Goal: Find specific page/section: Find specific page/section

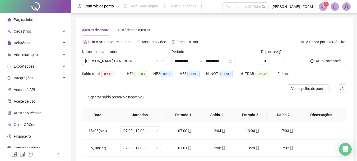
click at [140, 59] on span "[PERSON_NAME] GENEROSO" at bounding box center [124, 61] width 79 height 8
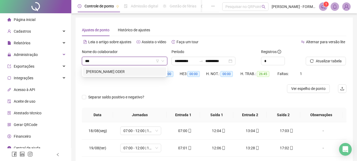
type input "****"
click at [126, 72] on div "[PERSON_NAME] ODER" at bounding box center [124, 72] width 77 height 6
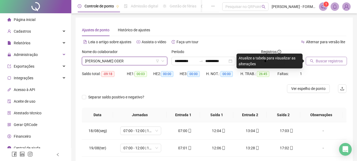
click at [318, 60] on span "Buscar registros" at bounding box center [329, 61] width 27 height 6
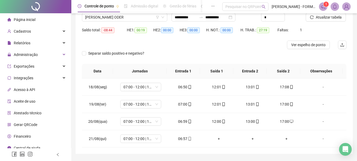
scroll to position [59, 0]
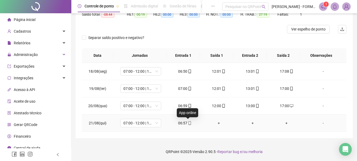
click at [188, 123] on icon "mobile" at bounding box center [190, 123] width 4 height 4
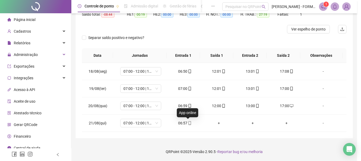
type input "**********"
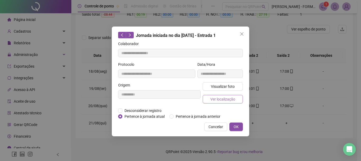
click at [222, 99] on span "Ver localização" at bounding box center [223, 99] width 25 height 6
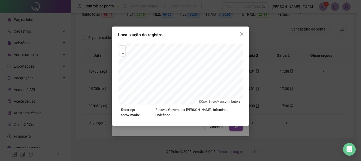
click at [201, 102] on div "+ – ⇧ › © OpenStreetMap contributors." at bounding box center [180, 73] width 125 height 61
drag, startPoint x: 242, startPoint y: 31, endPoint x: 227, endPoint y: 64, distance: 35.8
click at [242, 32] on button "Close" at bounding box center [242, 34] width 8 height 8
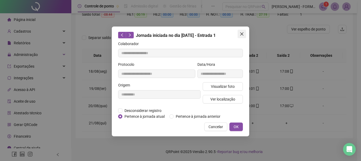
click at [244, 34] on icon "close" at bounding box center [242, 34] width 4 height 4
